Goal: Information Seeking & Learning: Check status

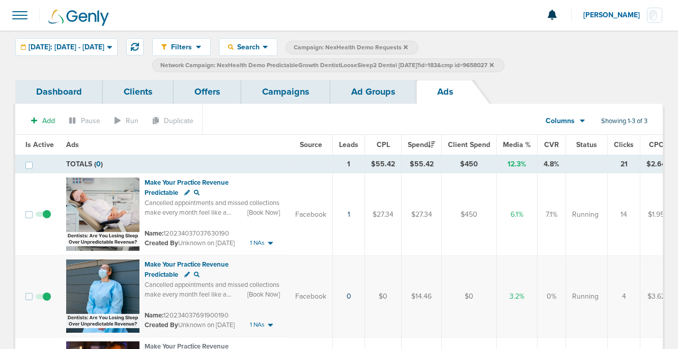
scroll to position [4, 0]
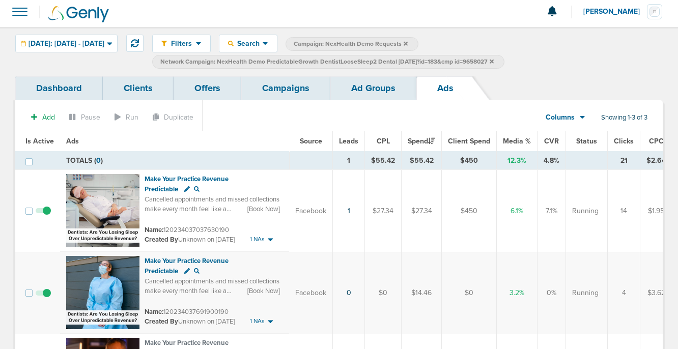
click at [280, 90] on link "Campaigns" at bounding box center [285, 88] width 89 height 24
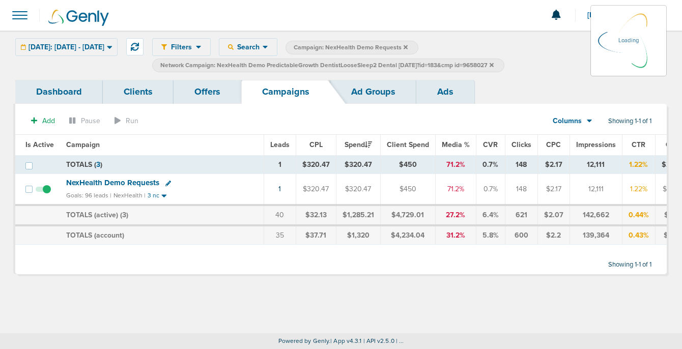
click at [494, 64] on icon at bounding box center [491, 65] width 4 height 4
click at [494, 62] on icon at bounding box center [491, 65] width 4 height 6
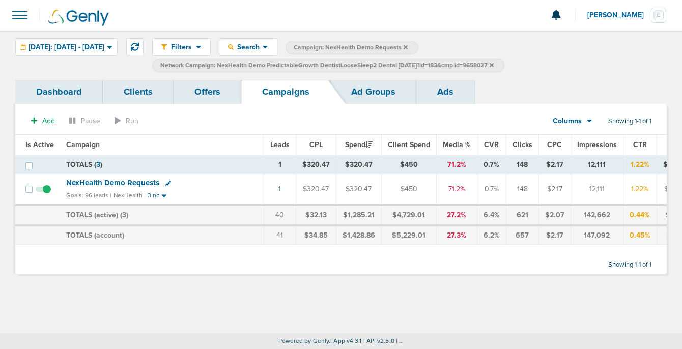
click at [494, 65] on icon at bounding box center [491, 65] width 4 height 4
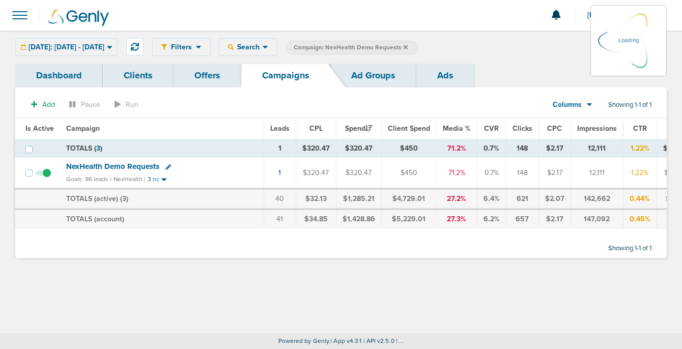
click at [408, 45] on icon at bounding box center [405, 47] width 4 height 6
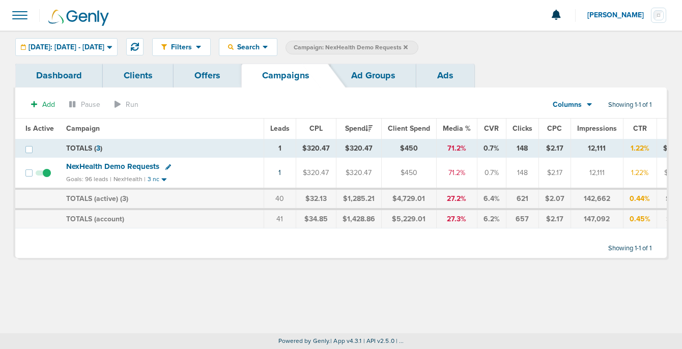
click at [408, 46] on icon at bounding box center [405, 47] width 4 height 4
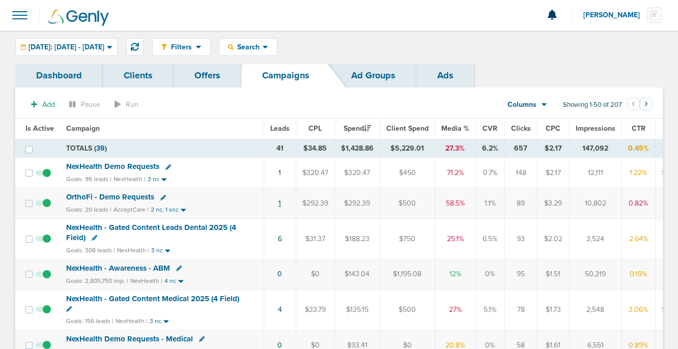
click at [278, 202] on link "1" at bounding box center [279, 203] width 3 height 9
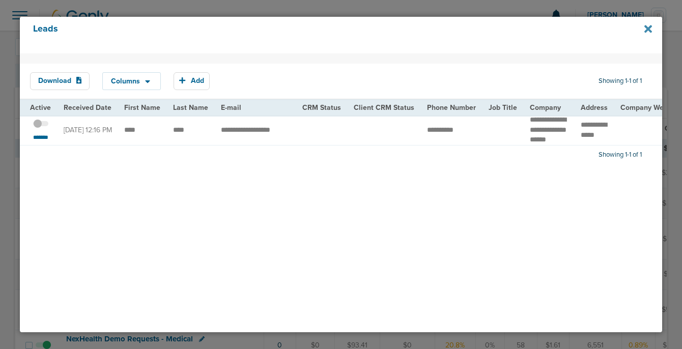
click at [647, 27] on icon at bounding box center [648, 29] width 8 height 8
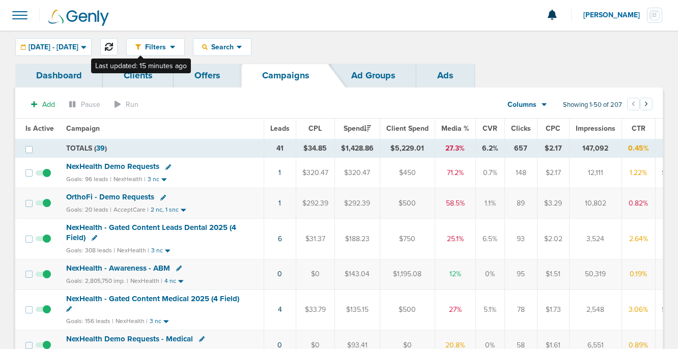
click at [113, 46] on icon at bounding box center [109, 47] width 8 height 8
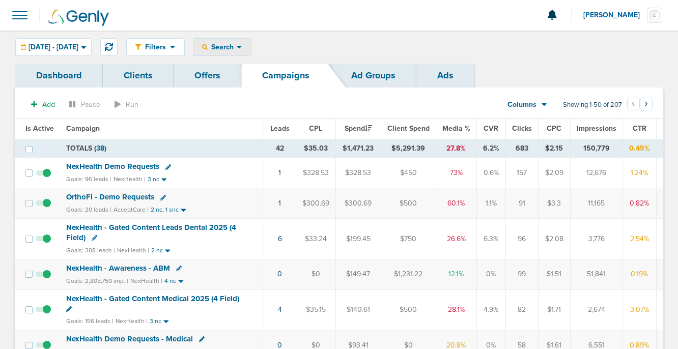
click at [237, 46] on span "Search" at bounding box center [222, 47] width 29 height 9
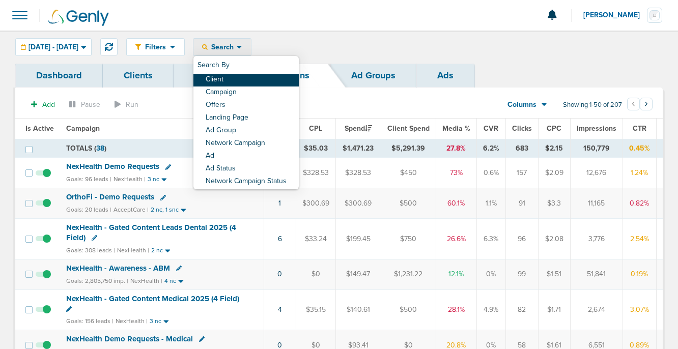
click at [250, 83] on link "Client" at bounding box center [245, 80] width 105 height 13
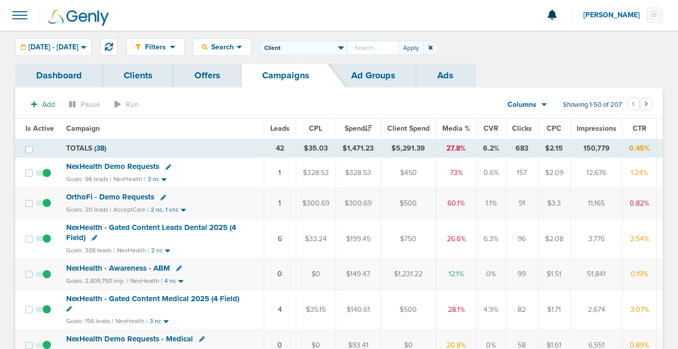
click at [432, 47] on icon at bounding box center [430, 48] width 4 height 4
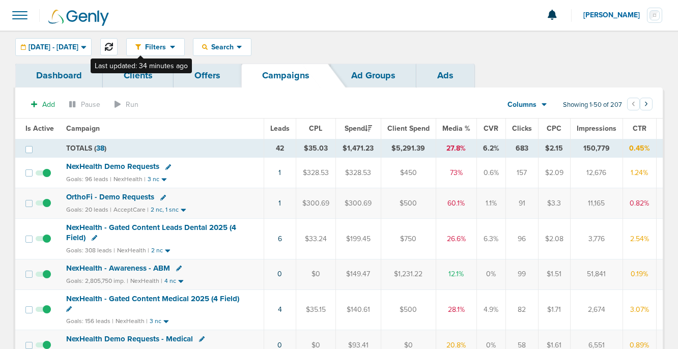
click at [113, 49] on icon at bounding box center [109, 47] width 8 height 8
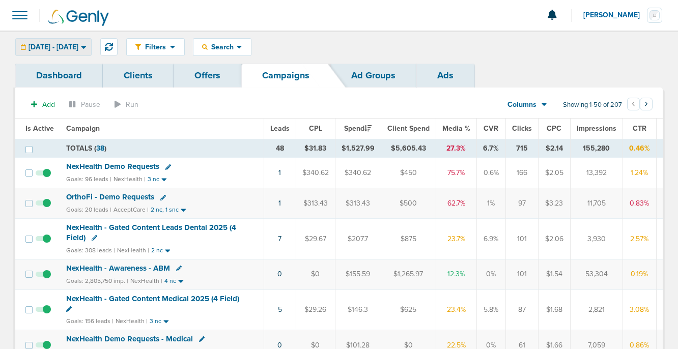
click at [70, 50] on span "[DATE] - [DATE]" at bounding box center [53, 47] width 50 height 7
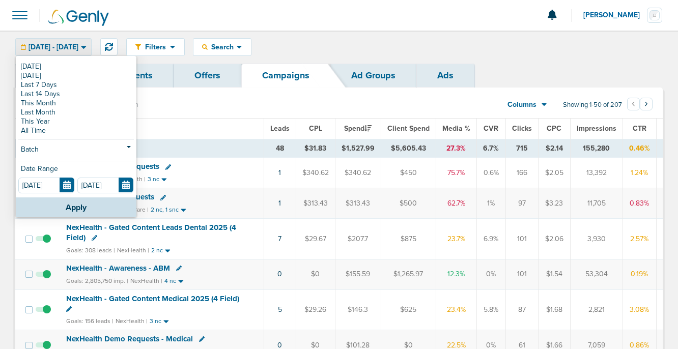
click at [70, 50] on span "[DATE] - [DATE]" at bounding box center [53, 47] width 50 height 7
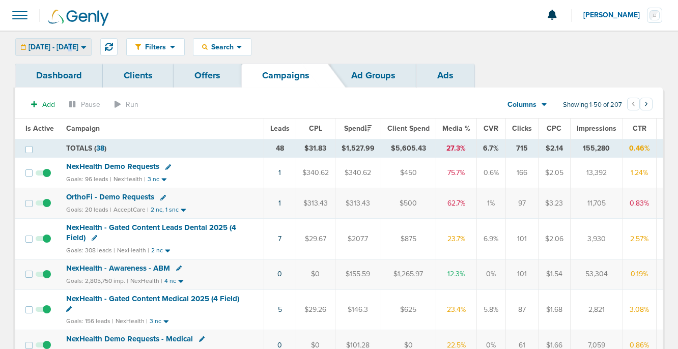
click at [70, 50] on span "[DATE] - [DATE]" at bounding box center [53, 47] width 50 height 7
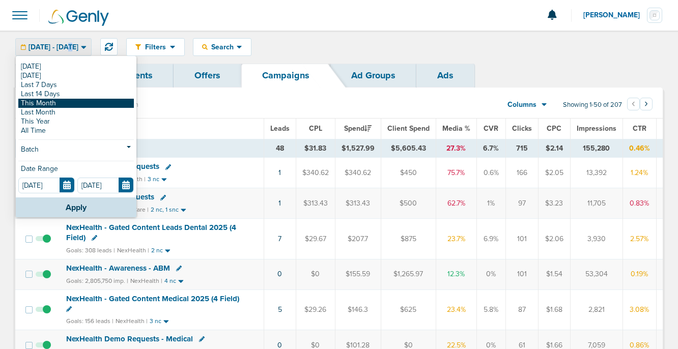
click at [69, 103] on link "This Month" at bounding box center [75, 103] width 115 height 9
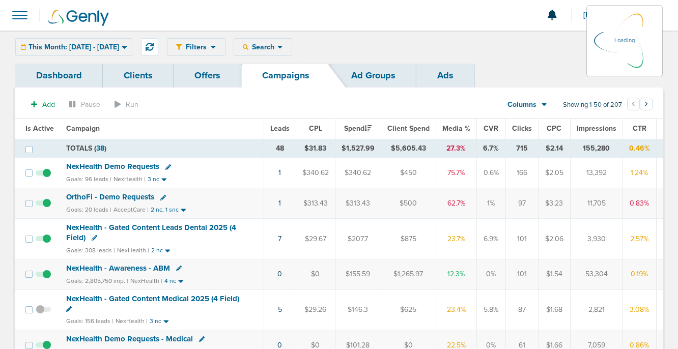
click at [295, 43] on div "Filters Active Only Settings Status Active Inactive Objectives MQL SQL Traffic …" at bounding box center [415, 47] width 496 height 18
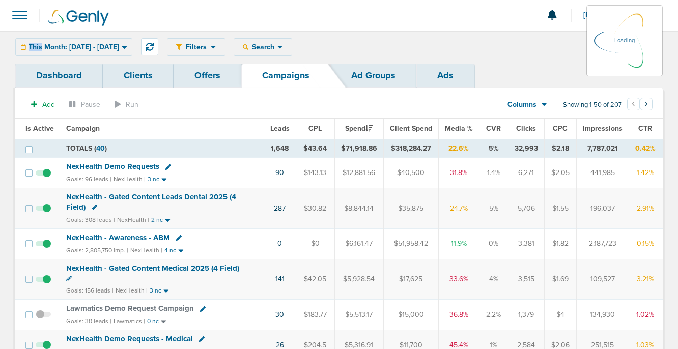
click at [293, 48] on div "Filters Active Only Settings Status Active Inactive Objectives MQL SQL Traffic …" at bounding box center [415, 47] width 496 height 18
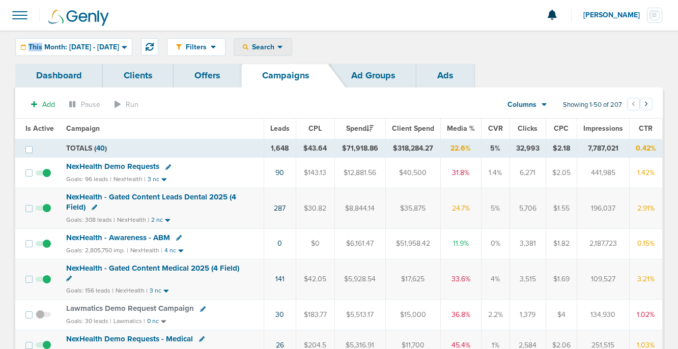
click at [282, 48] on icon at bounding box center [279, 47] width 5 height 3
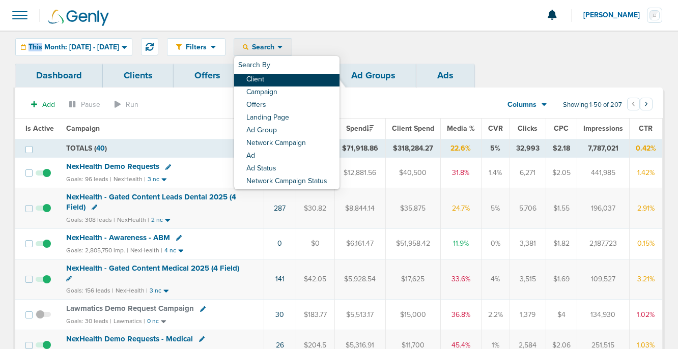
click at [308, 79] on link "Client" at bounding box center [286, 80] width 105 height 13
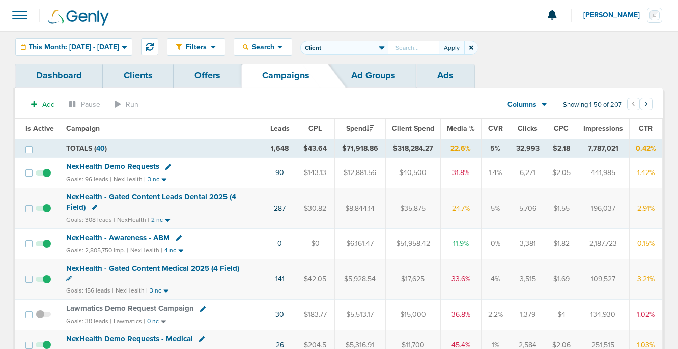
type input ":"
type input "Lawmatics"
